Goal: Navigation & Orientation: Understand site structure

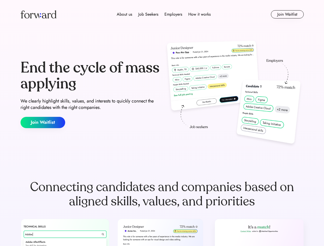
click at [162, 123] on div "End the cycle of mass applying We clearly highlight skills, values, and interes…" at bounding box center [162, 94] width 283 height 110
click at [162, 14] on div "About us Job Seekers Employers How it works" at bounding box center [164, 14] width 202 height 6
click at [38, 14] on img at bounding box center [39, 14] width 36 height 8
click at [164, 14] on div "About us Job Seekers Employers How it works" at bounding box center [164, 14] width 202 height 6
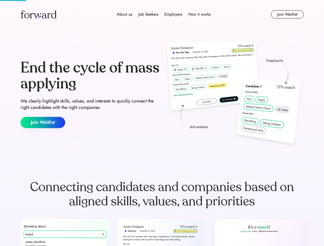
click at [124, 14] on div "About us" at bounding box center [124, 14] width 15 height 6
click at [148, 14] on div "Job Seekers" at bounding box center [148, 14] width 20 height 6
click at [173, 14] on div "Employers" at bounding box center [173, 14] width 18 height 6
click at [199, 14] on div "How it works" at bounding box center [199, 14] width 22 height 6
click at [287, 14] on button "Join Waitlist" at bounding box center [287, 14] width 33 height 8
